Goal: Transaction & Acquisition: Purchase product/service

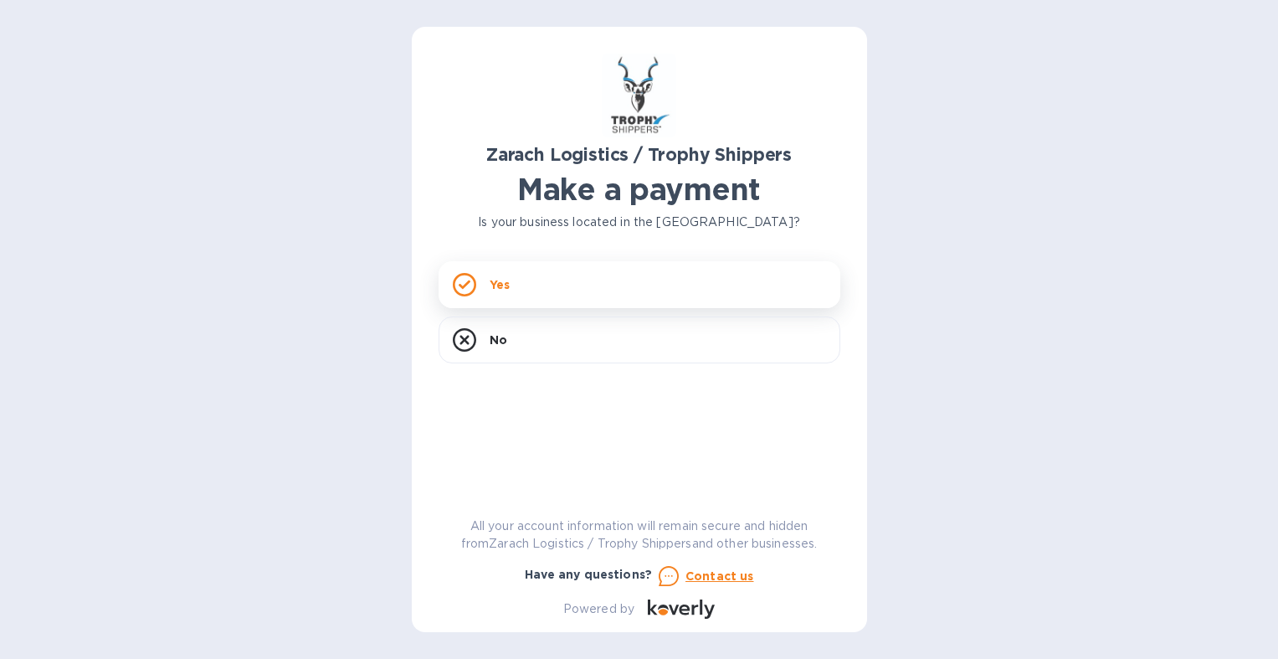
click at [578, 286] on div "Yes" at bounding box center [640, 284] width 402 height 47
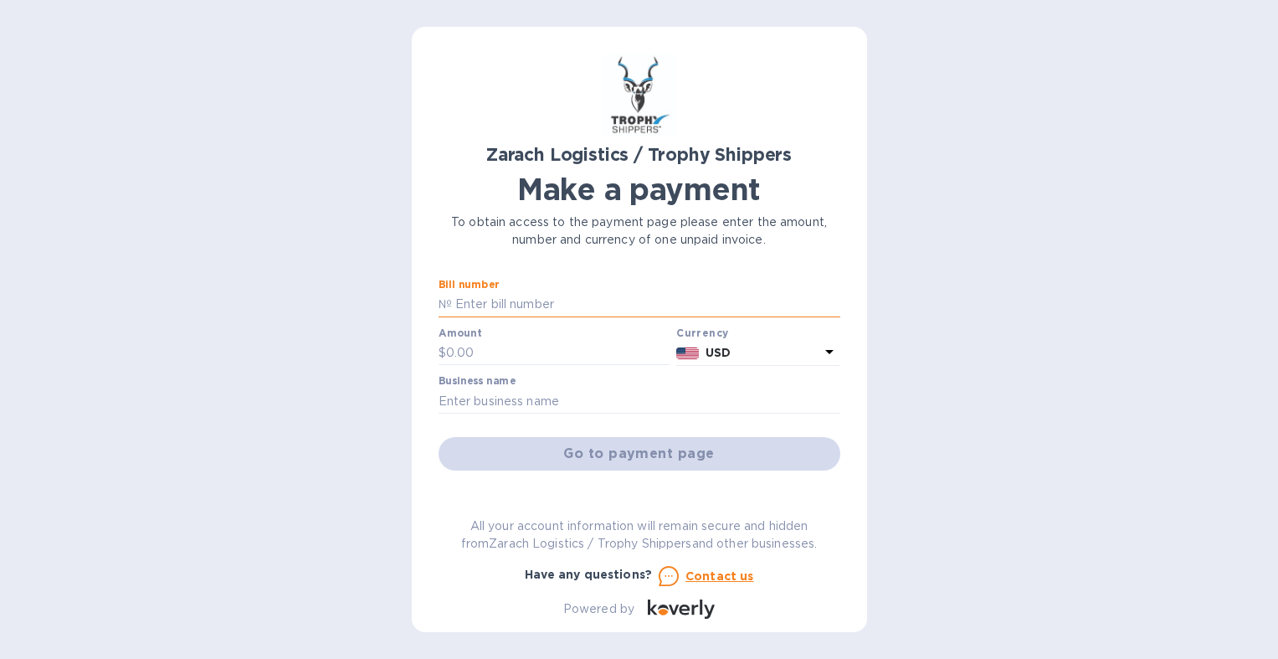
click at [531, 305] on input "text" at bounding box center [646, 304] width 388 height 25
paste input "B00173747"
type input "B00173747"
click at [483, 353] on input "text" at bounding box center [558, 353] width 224 height 25
type input "1,072.60"
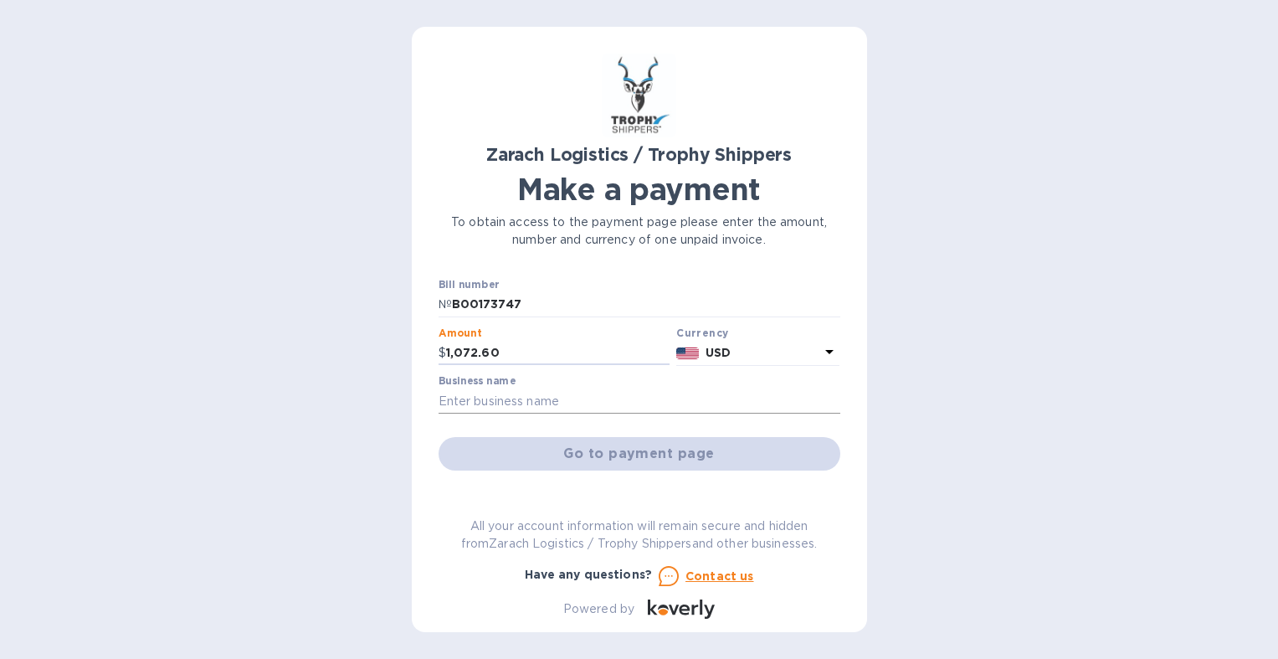
click at [527, 401] on input "text" at bounding box center [640, 400] width 402 height 25
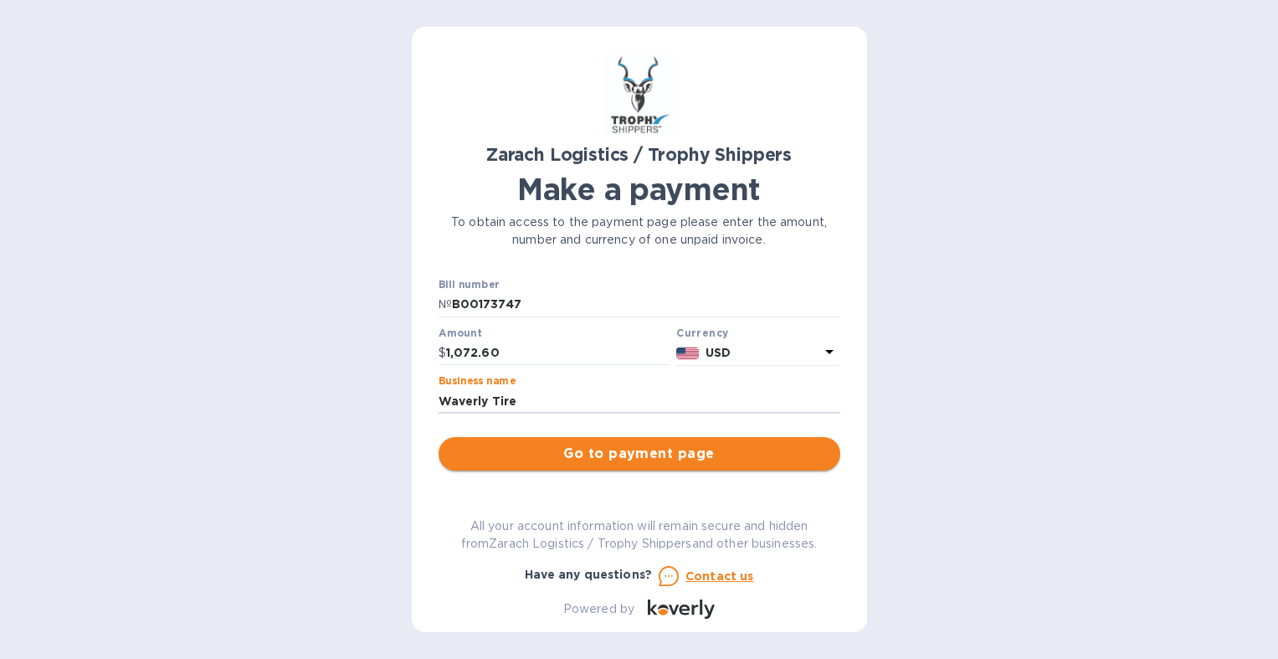
type input "Waverly Tire"
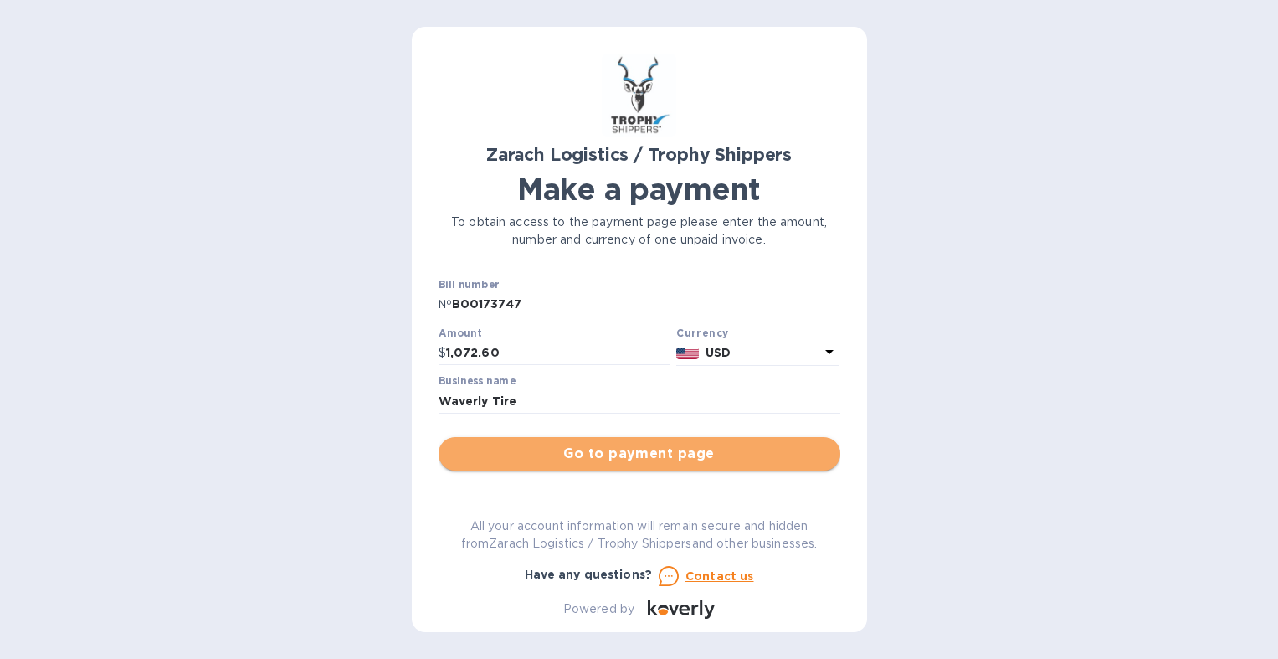
click at [650, 453] on span "Go to payment page" at bounding box center [639, 454] width 375 height 20
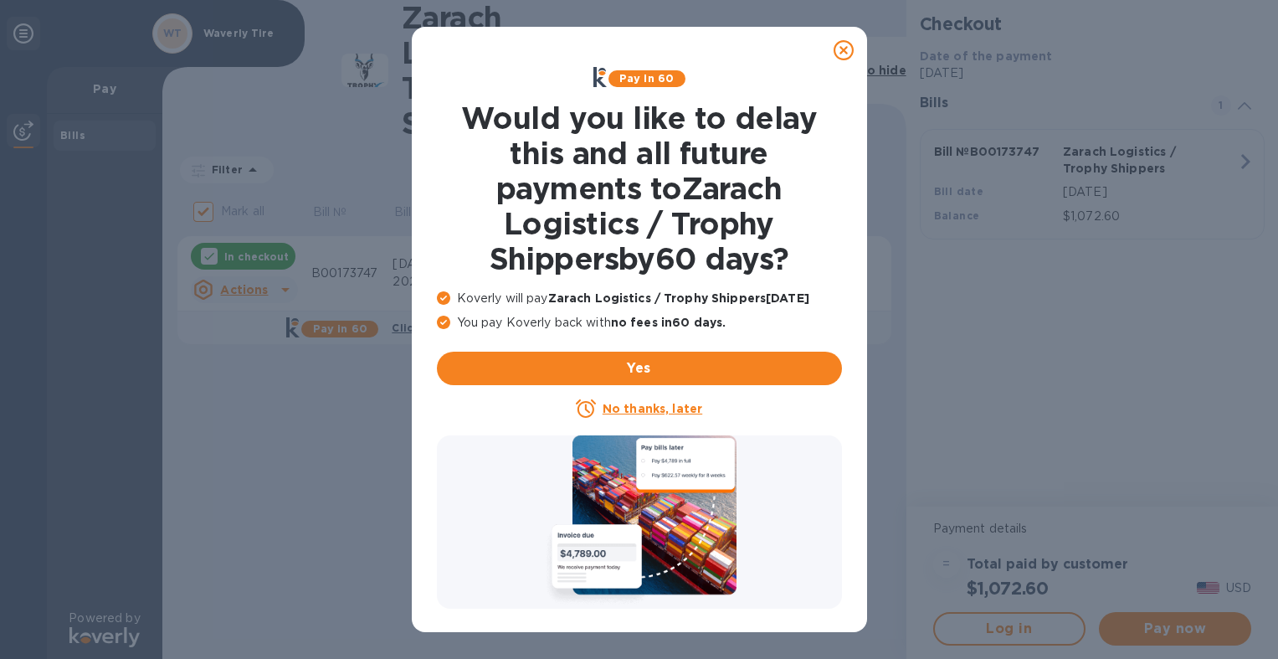
click at [619, 411] on u "No thanks, later" at bounding box center [653, 408] width 100 height 13
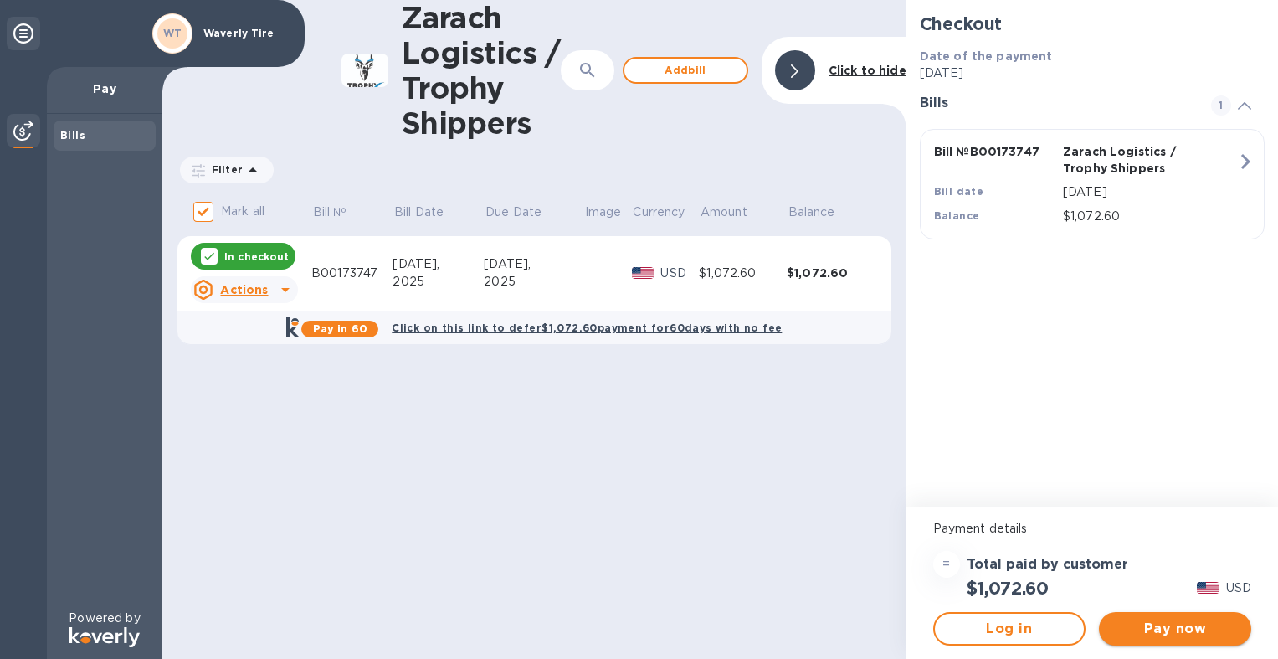
click at [1181, 625] on span "Pay now" at bounding box center [1175, 629] width 126 height 20
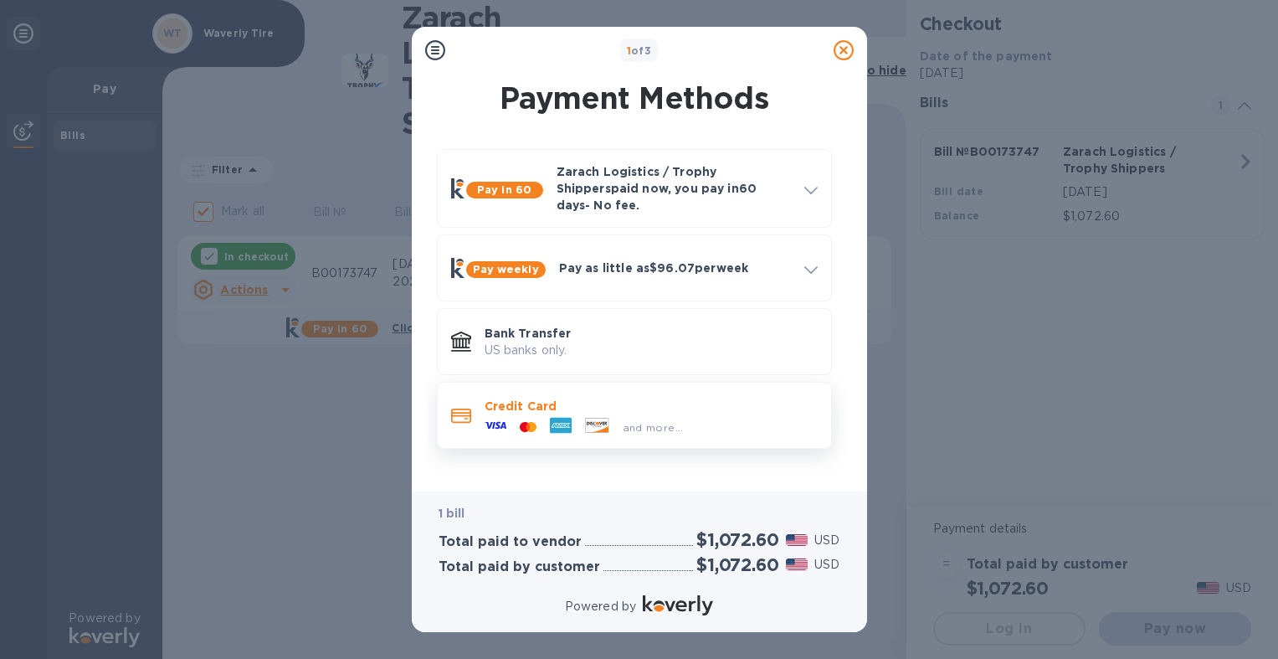
click at [527, 398] on p "Credit Card" at bounding box center [651, 406] width 333 height 17
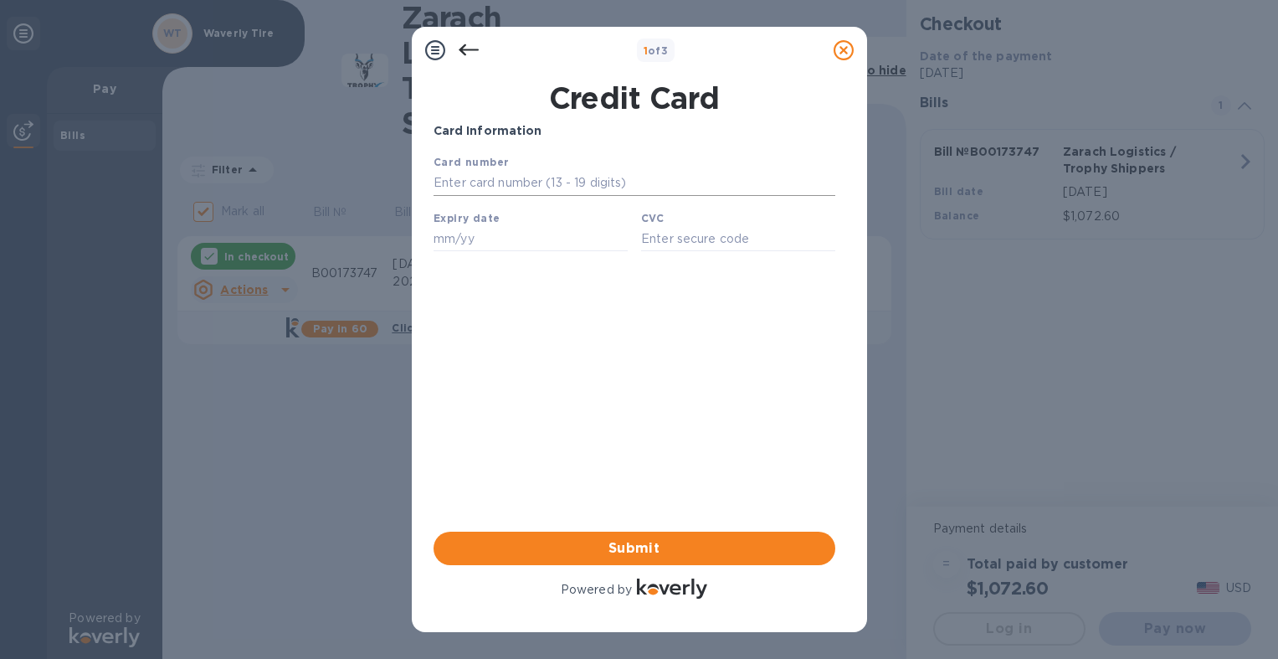
click at [495, 187] on input "text" at bounding box center [634, 183] width 402 height 25
type input "3792 3484 0872 012"
click at [466, 250] on input "text" at bounding box center [530, 238] width 194 height 25
type input "11/26"
click at [709, 248] on input "text" at bounding box center [737, 238] width 194 height 25
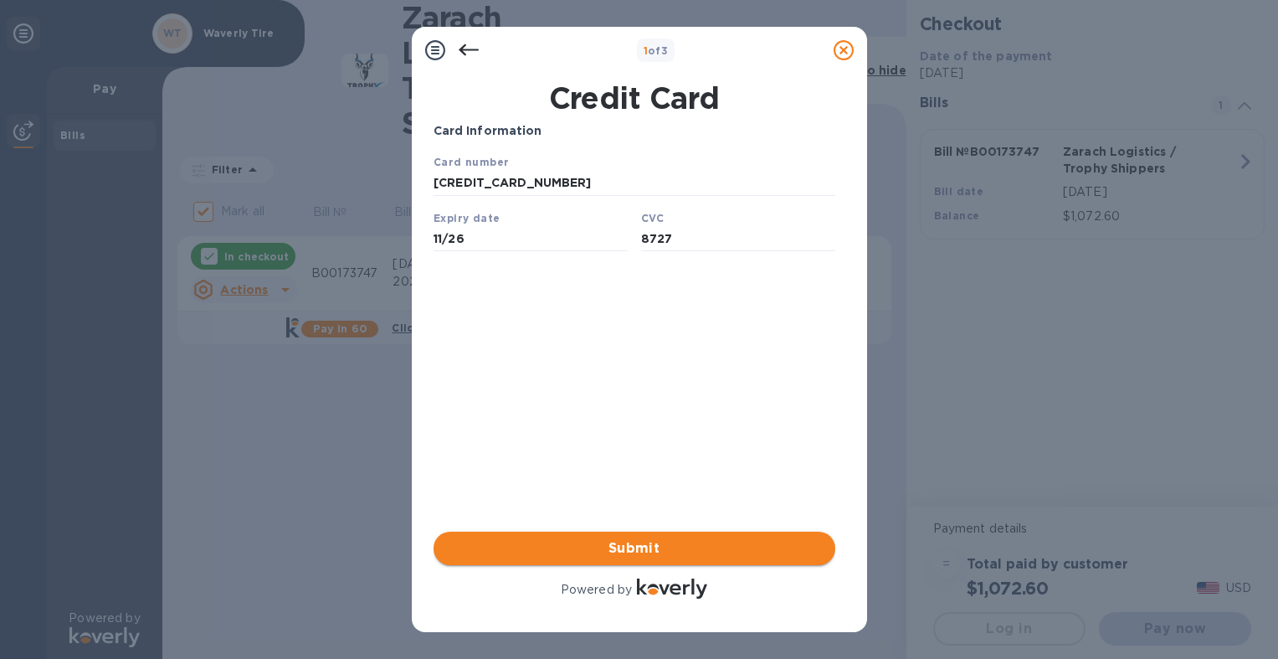
type input "8727"
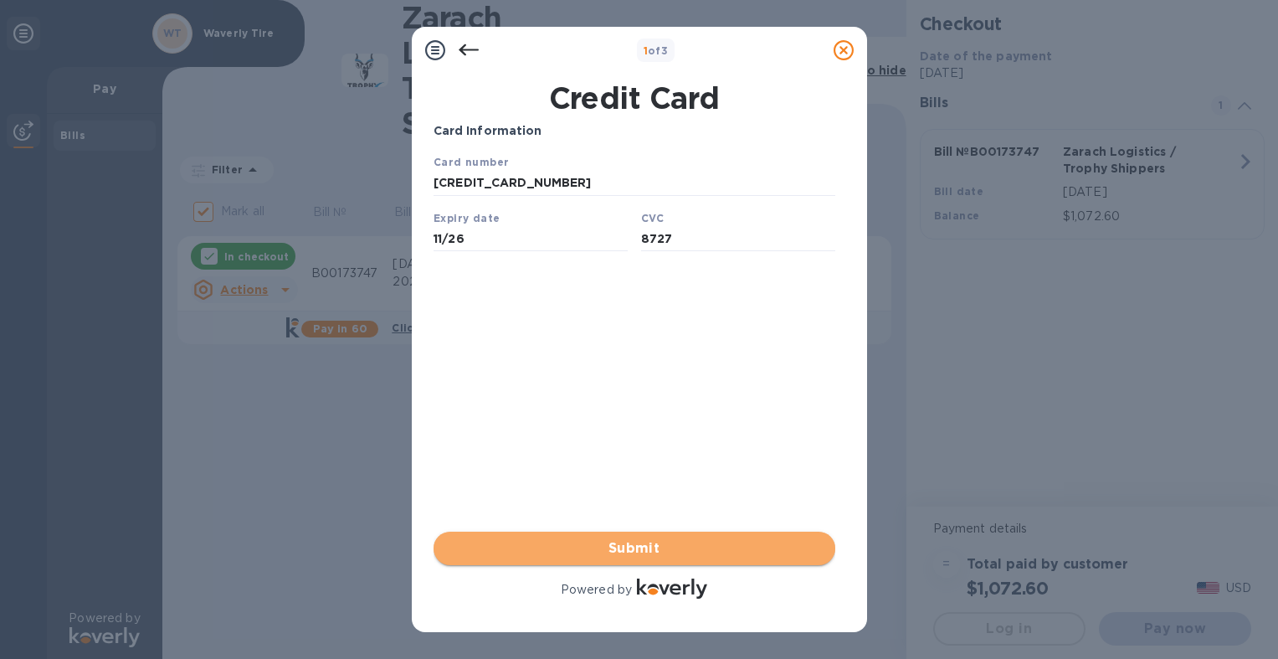
click at [627, 542] on span "Submit" at bounding box center [634, 548] width 375 height 20
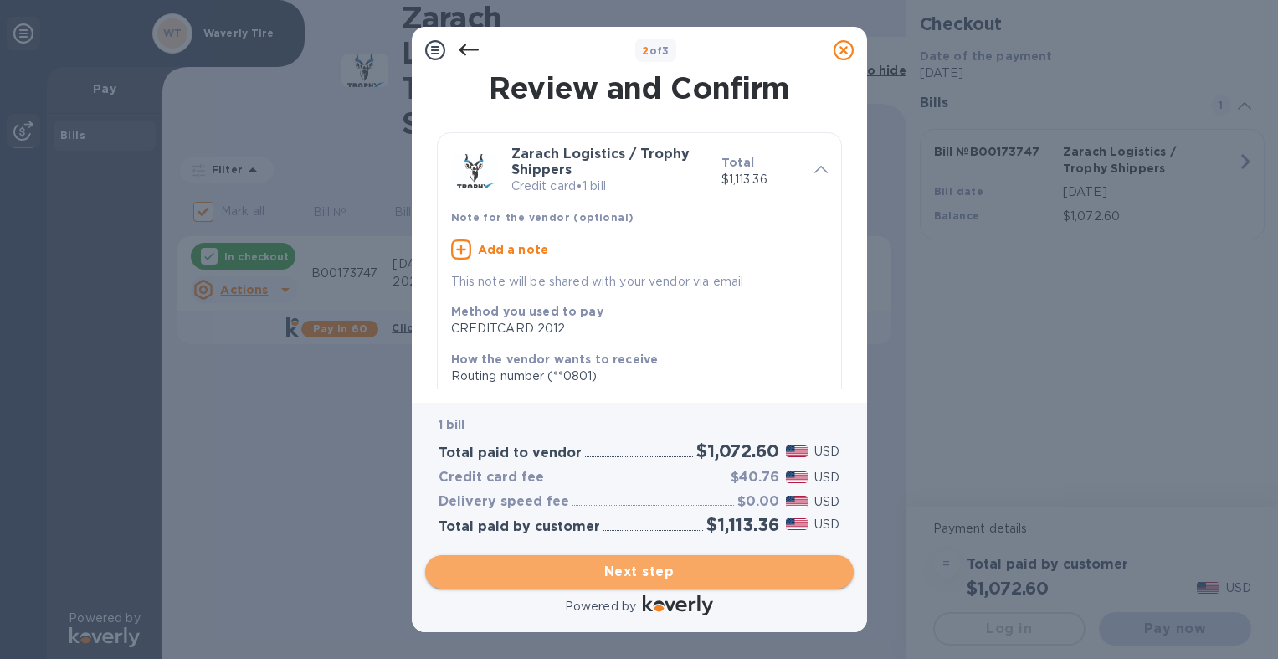
click at [637, 562] on span "Next step" at bounding box center [640, 572] width 402 height 20
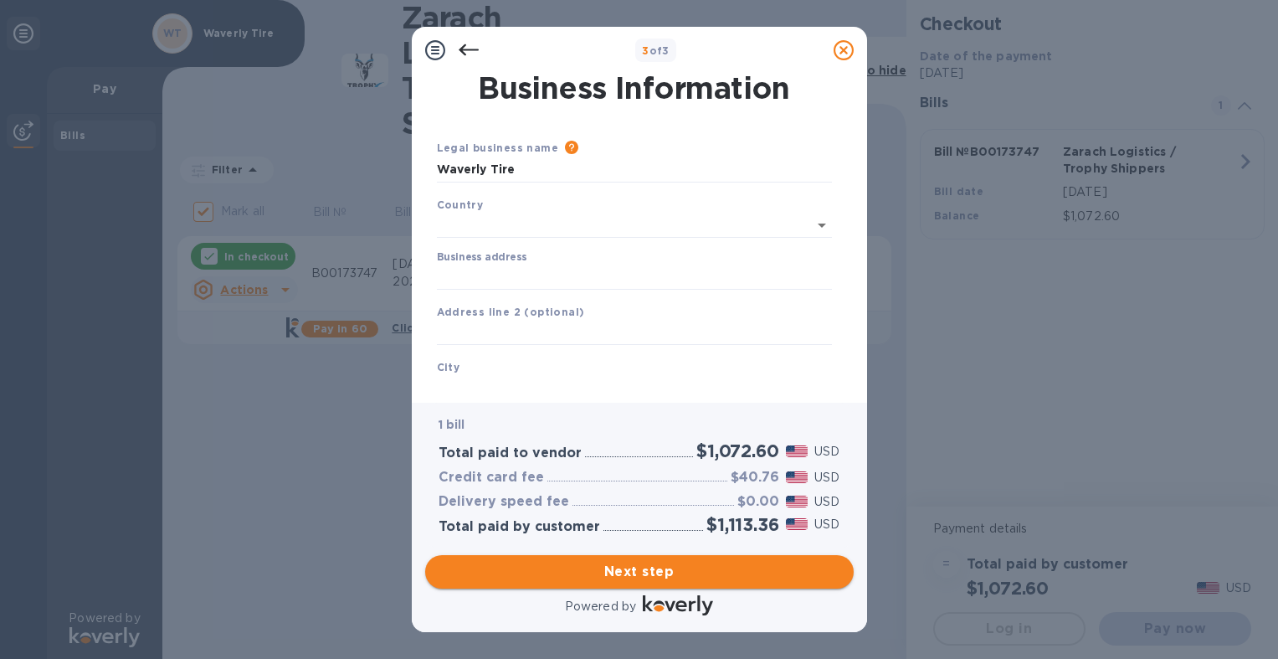
type input "United States"
click at [657, 278] on input "Business address" at bounding box center [634, 273] width 395 height 25
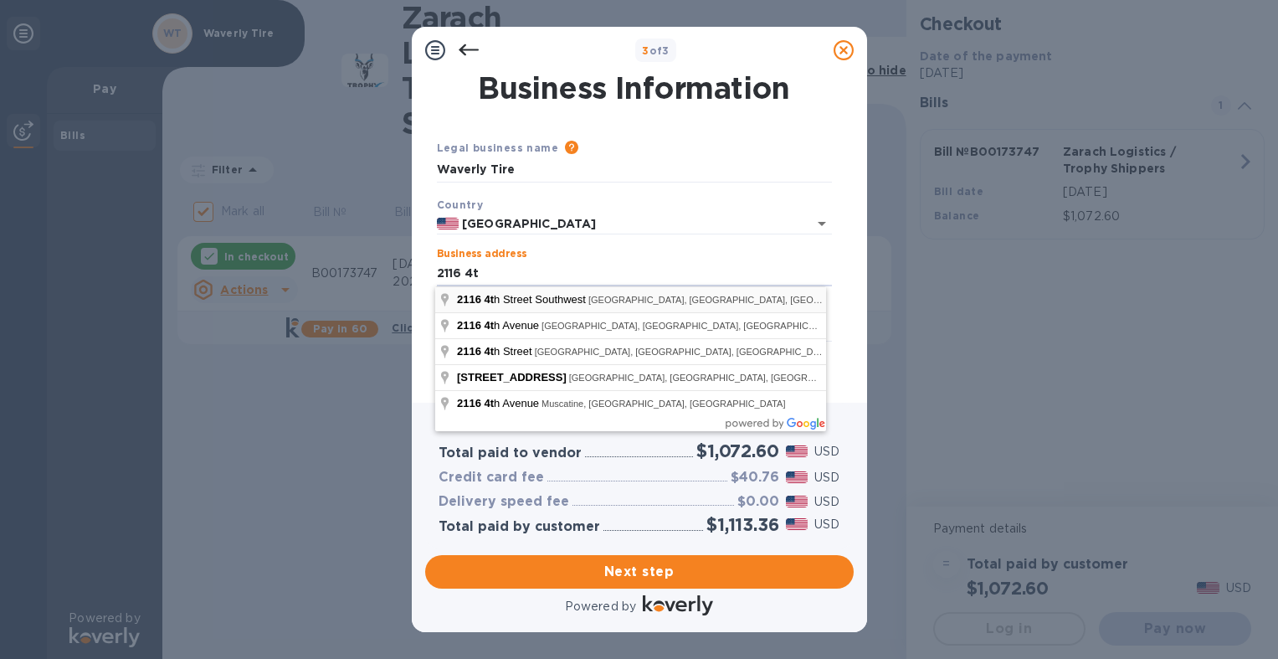
type input "2116 4th Street Southwest"
type input "Waverly"
type input "IA"
type input "50677"
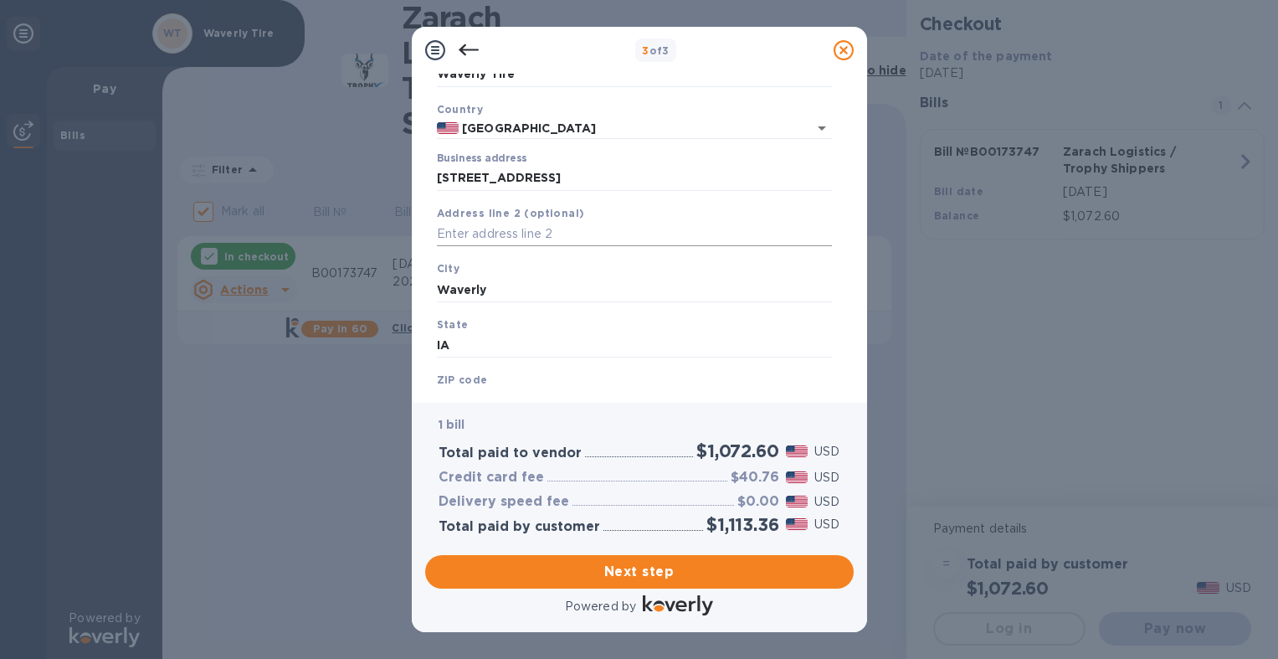
scroll to position [178, 0]
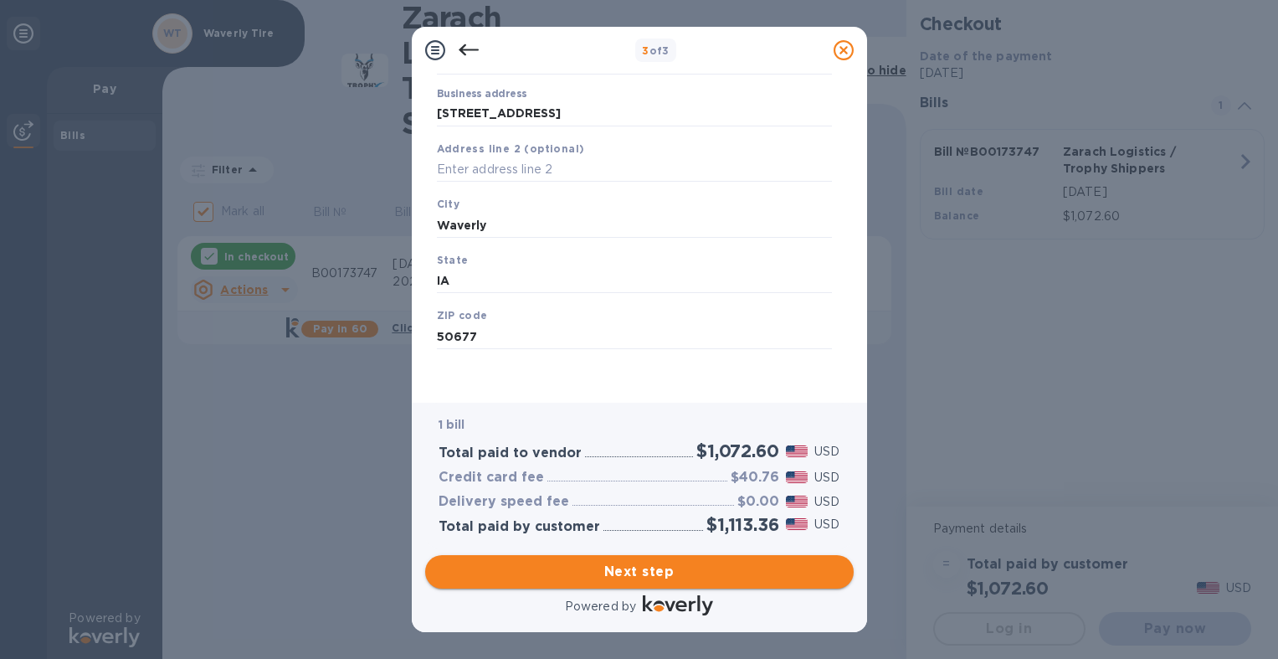
click at [654, 562] on span "Next step" at bounding box center [640, 572] width 402 height 20
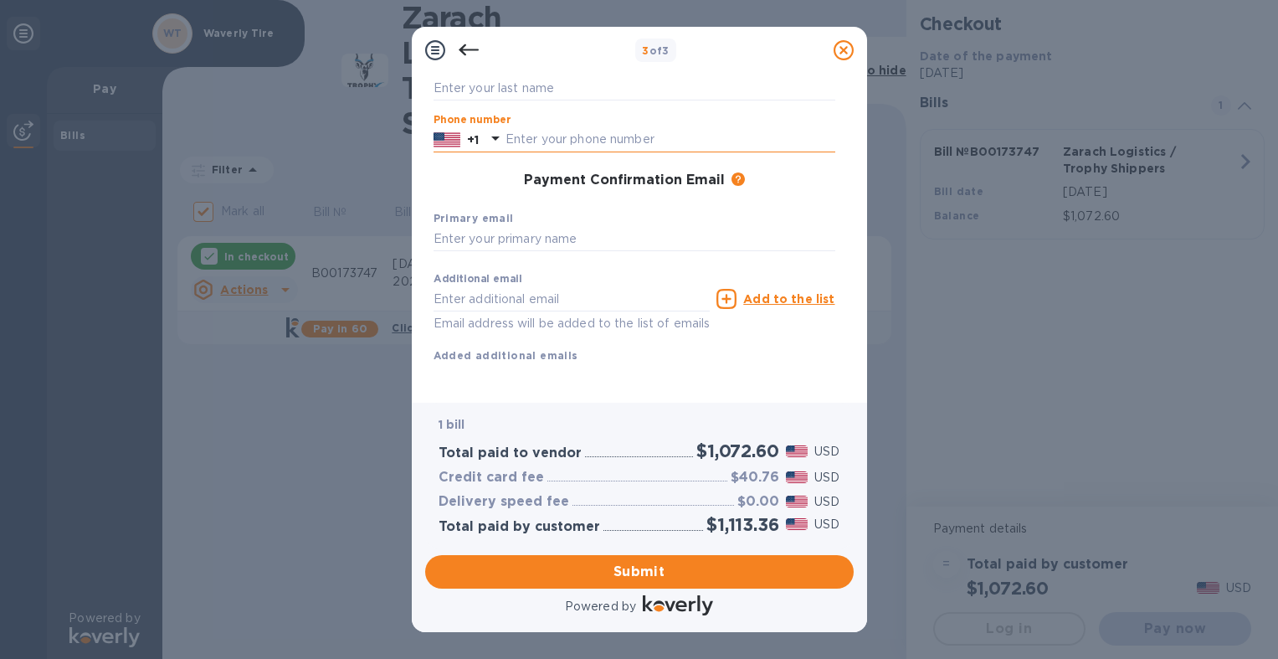
click at [599, 142] on input "text" at bounding box center [671, 139] width 330 height 25
type input "3192904506"
click at [557, 241] on input "text" at bounding box center [635, 239] width 402 height 25
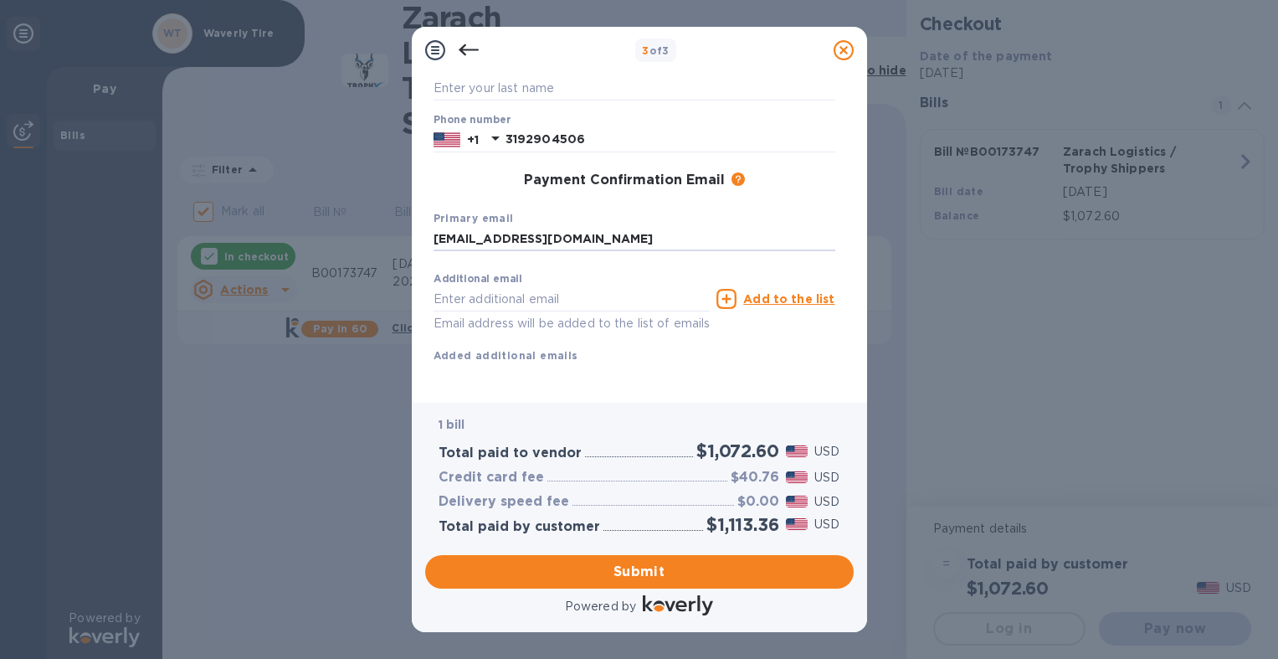
type input "kimmaryfox@hotmail.com"
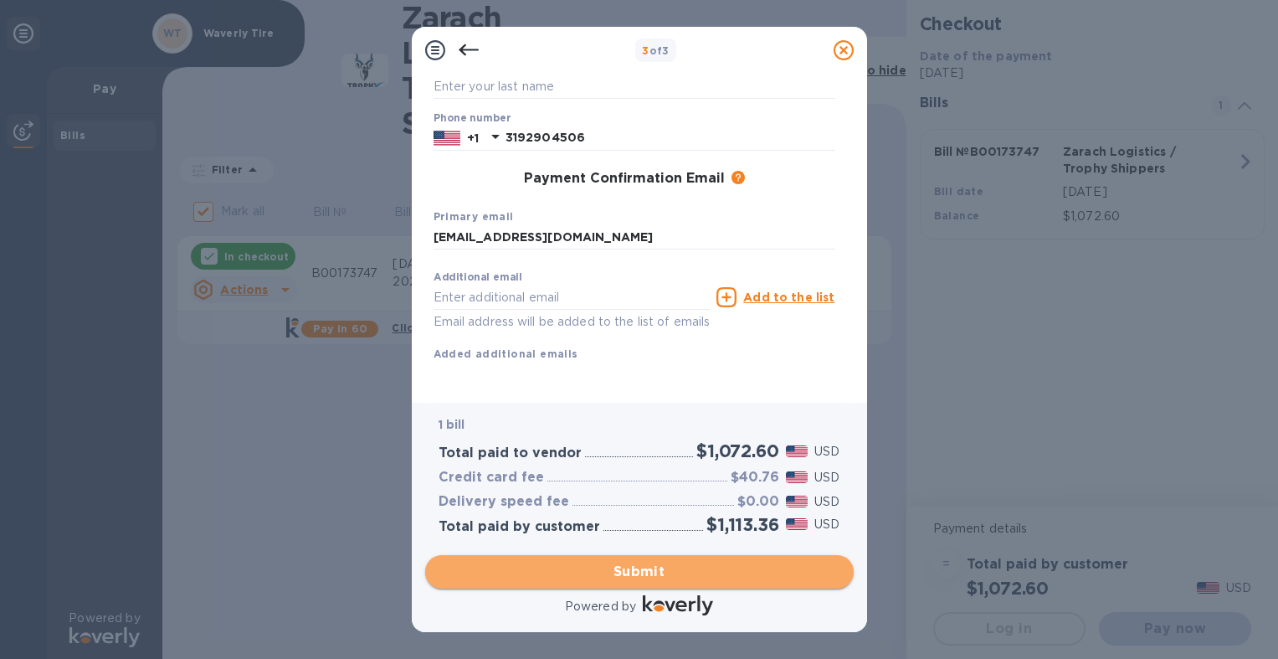
click at [644, 567] on span "Submit" at bounding box center [640, 572] width 402 height 20
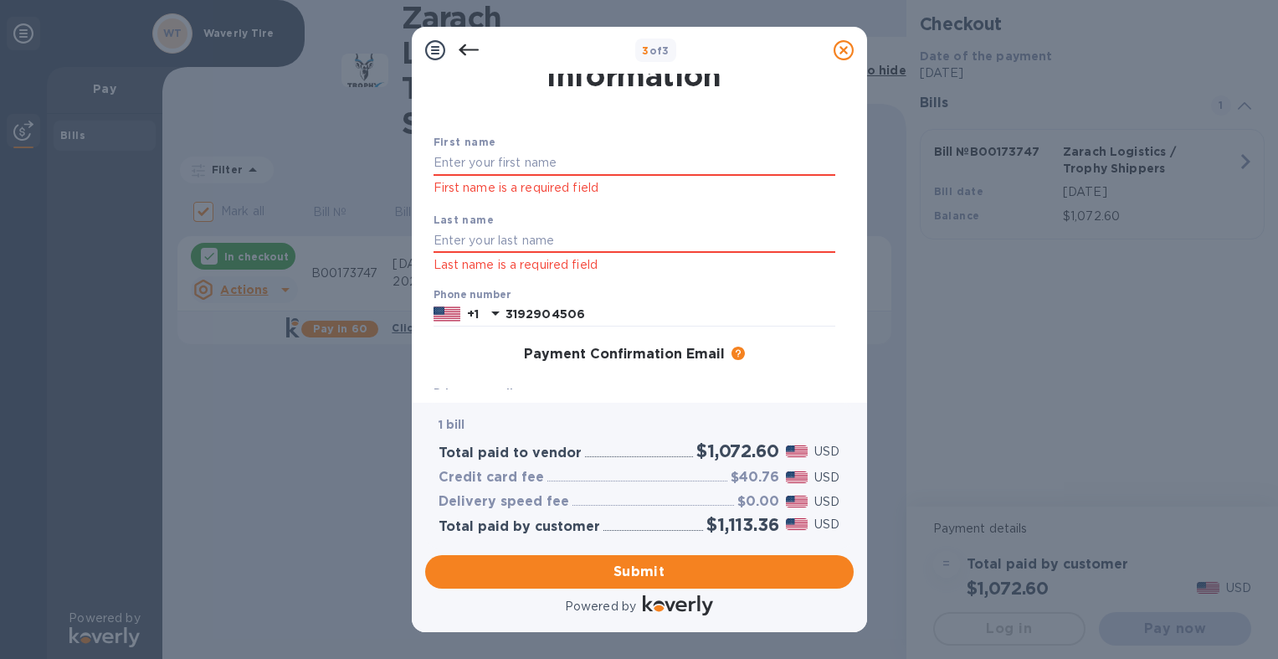
scroll to position [0, 0]
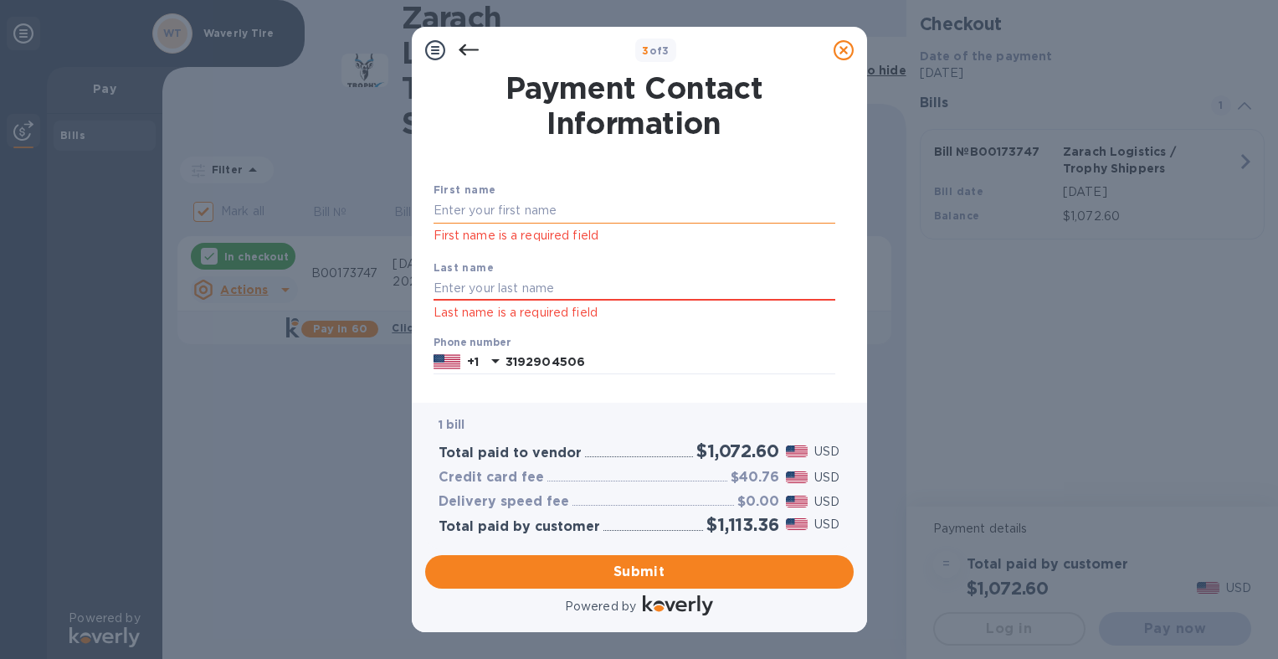
click at [470, 212] on input "text" at bounding box center [635, 210] width 402 height 25
type input "Kendall"
type input "Fox"
click at [722, 154] on div "First name Kendall First name is a required field Last name Fox Last name is a …" at bounding box center [634, 370] width 408 height 439
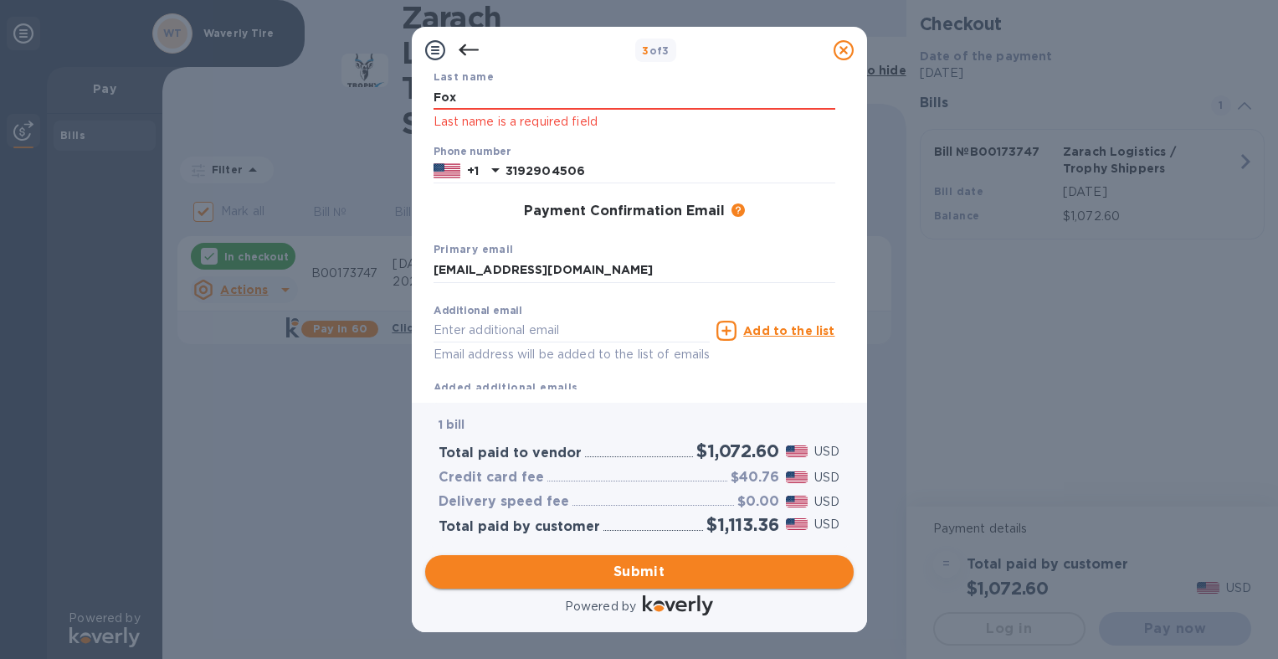
click at [640, 568] on span "Submit" at bounding box center [640, 572] width 402 height 20
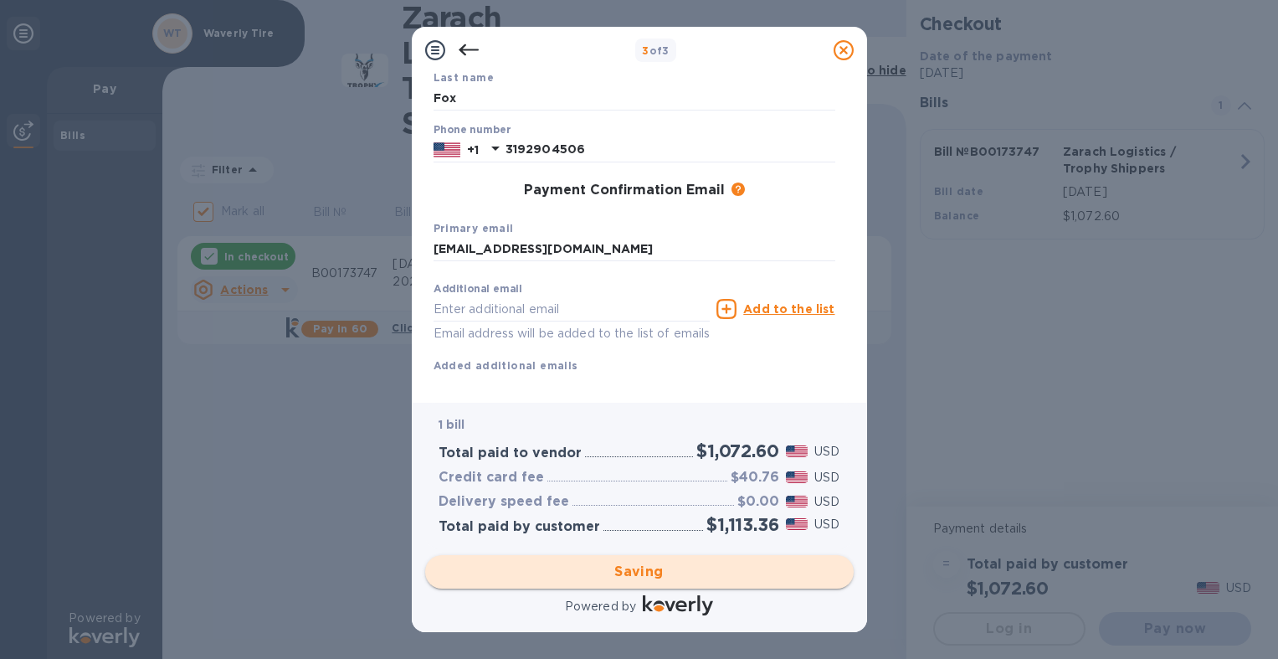
scroll to position [0, 0]
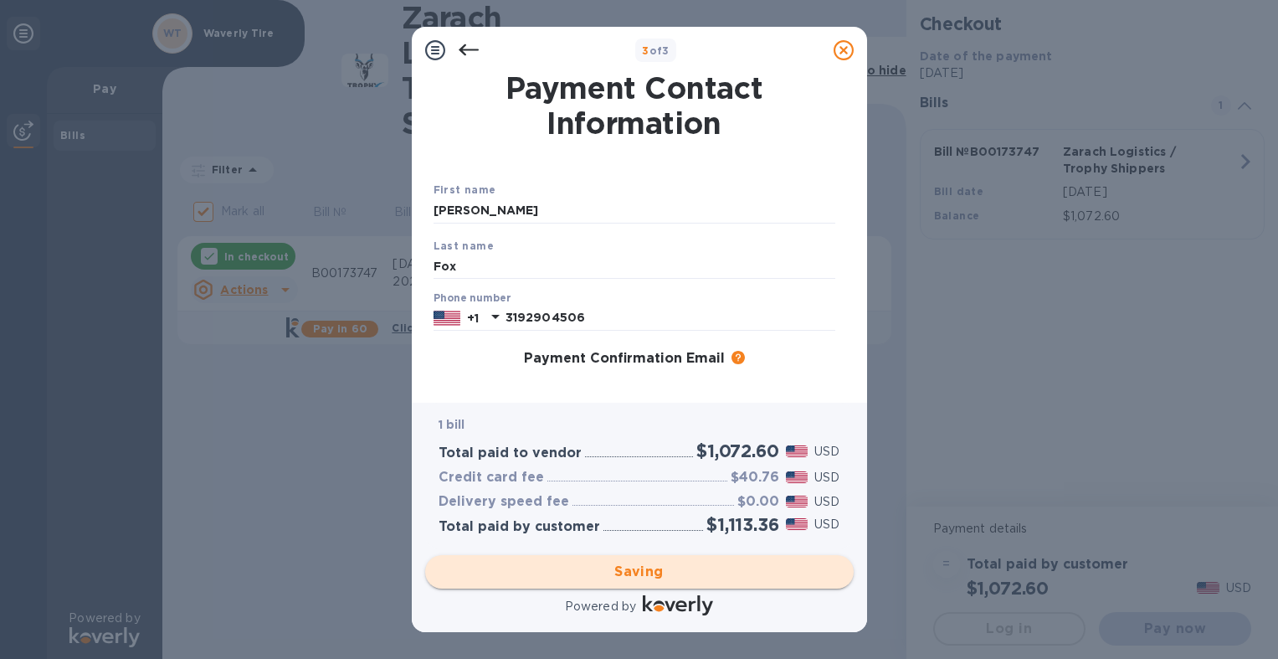
checkbox input "false"
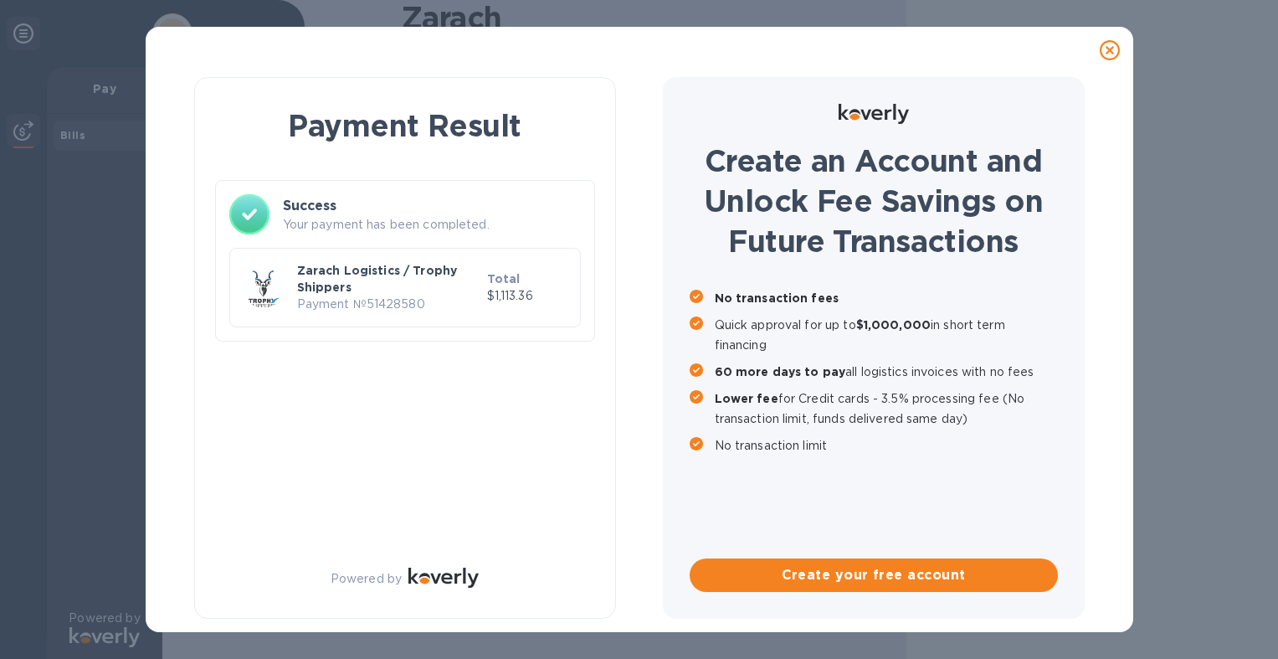
click at [1111, 48] on icon at bounding box center [1110, 50] width 20 height 20
